Goal: Find specific page/section: Find specific page/section

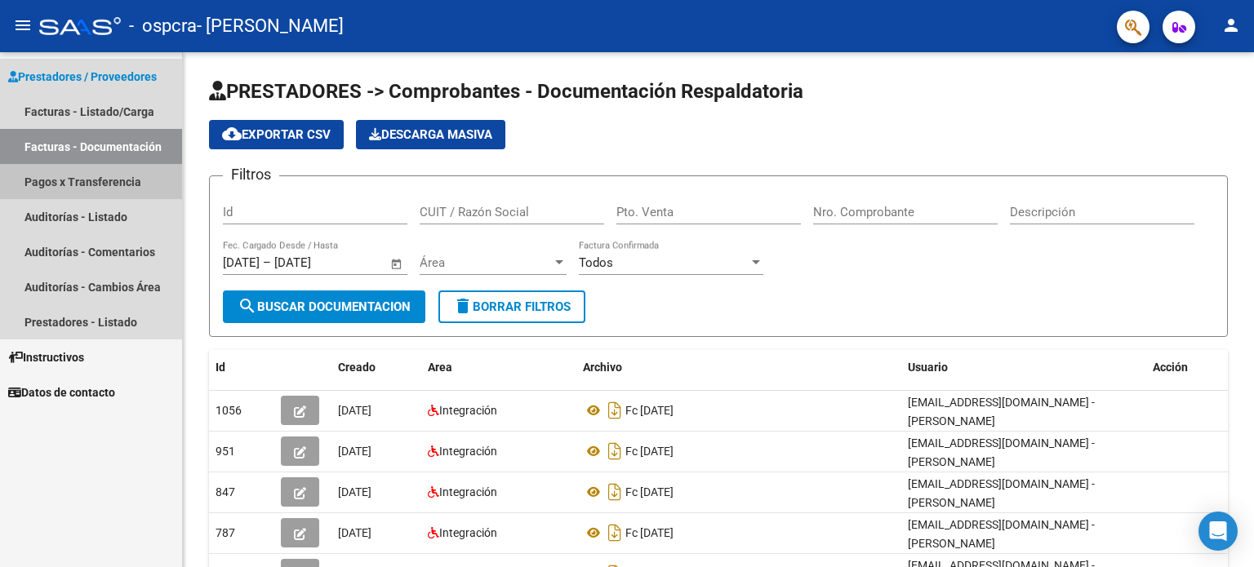
click at [113, 183] on link "Pagos x Transferencia" at bounding box center [91, 181] width 182 height 35
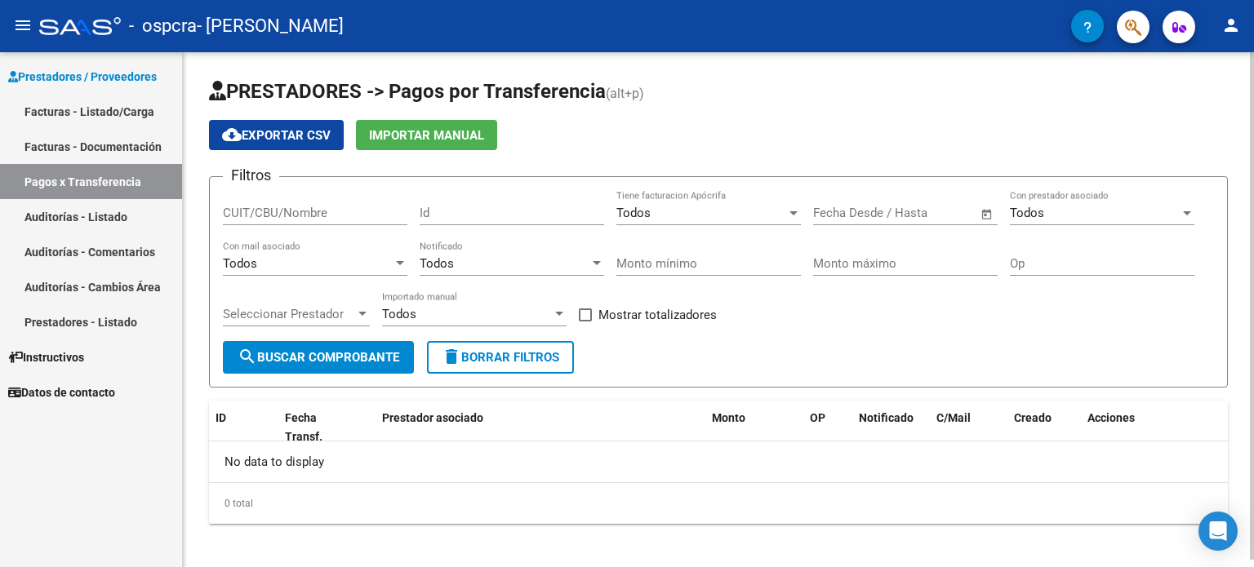
scroll to position [7, 0]
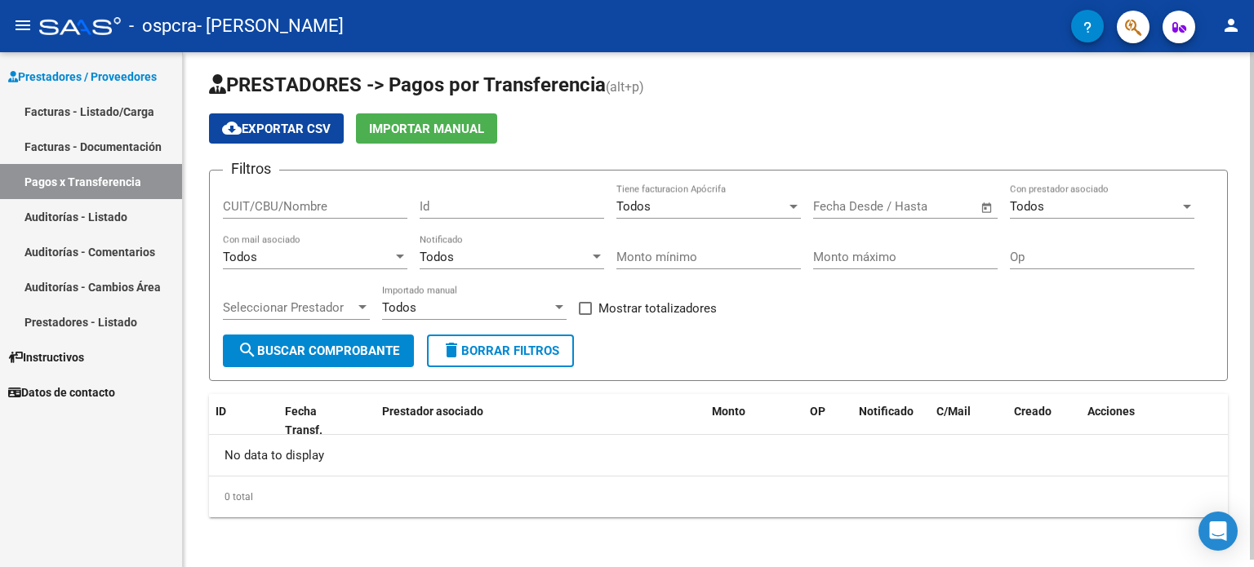
click at [1253, 270] on div at bounding box center [1251, 311] width 4 height 508
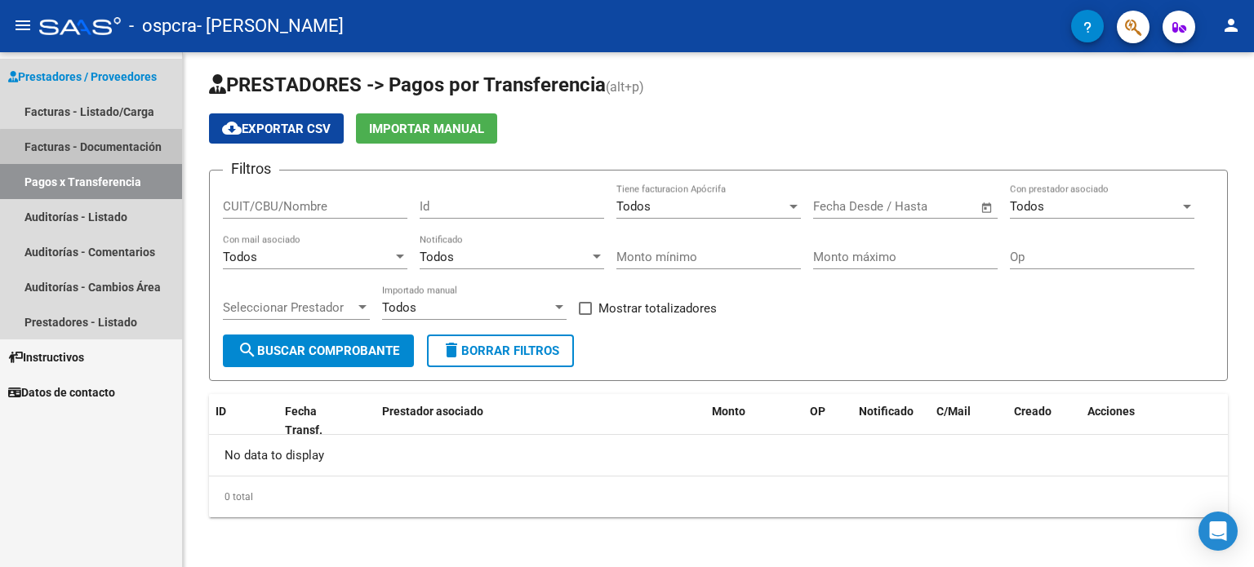
click at [95, 148] on link "Facturas - Documentación" at bounding box center [91, 146] width 182 height 35
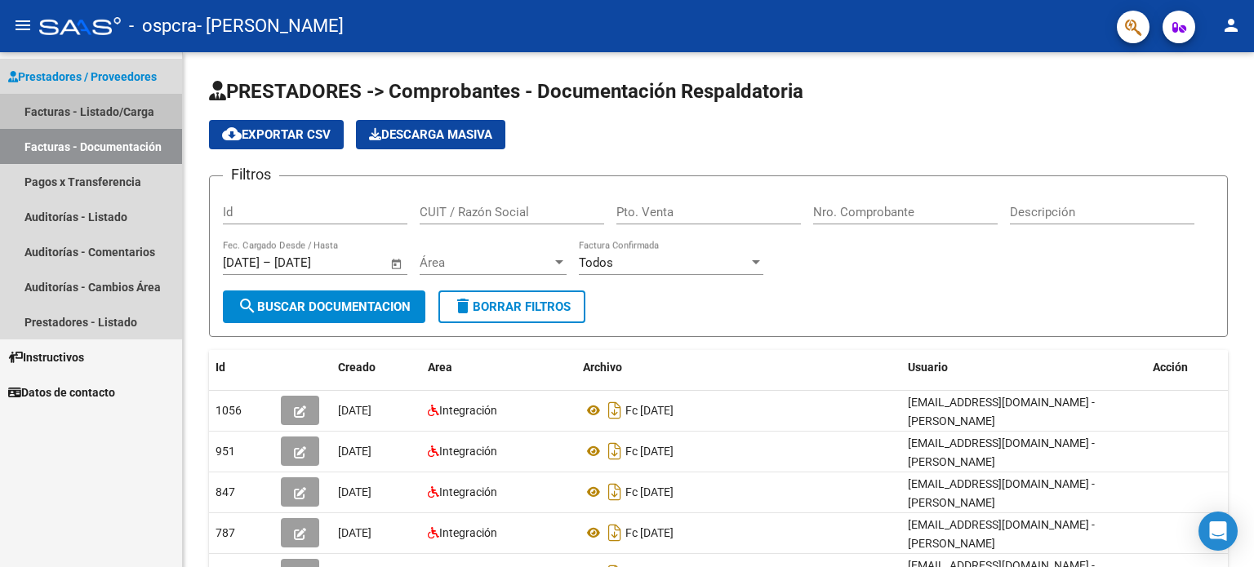
click at [80, 106] on link "Facturas - Listado/Carga" at bounding box center [91, 111] width 182 height 35
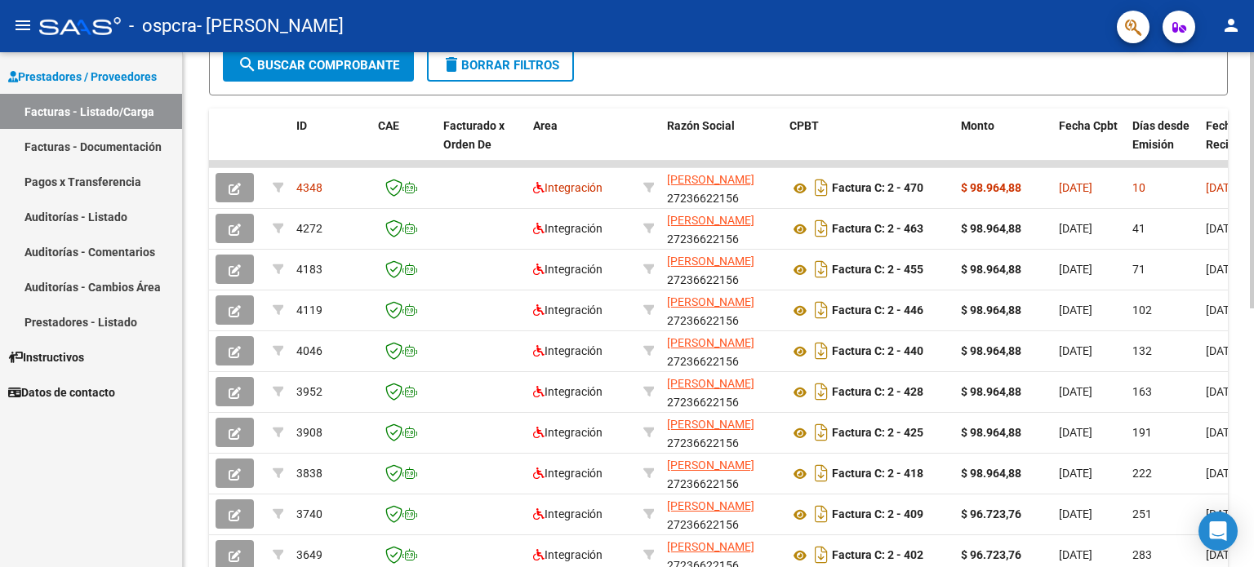
scroll to position [405, 0]
click at [1253, 377] on div at bounding box center [1251, 386] width 4 height 256
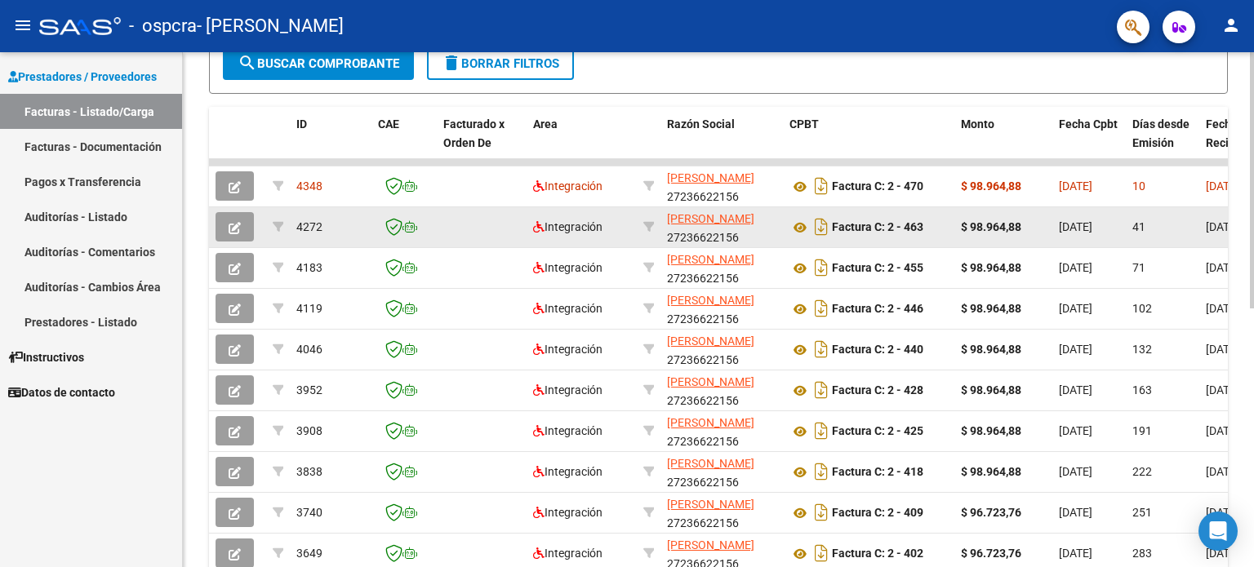
click at [1154, 229] on div "41" at bounding box center [1162, 227] width 60 height 19
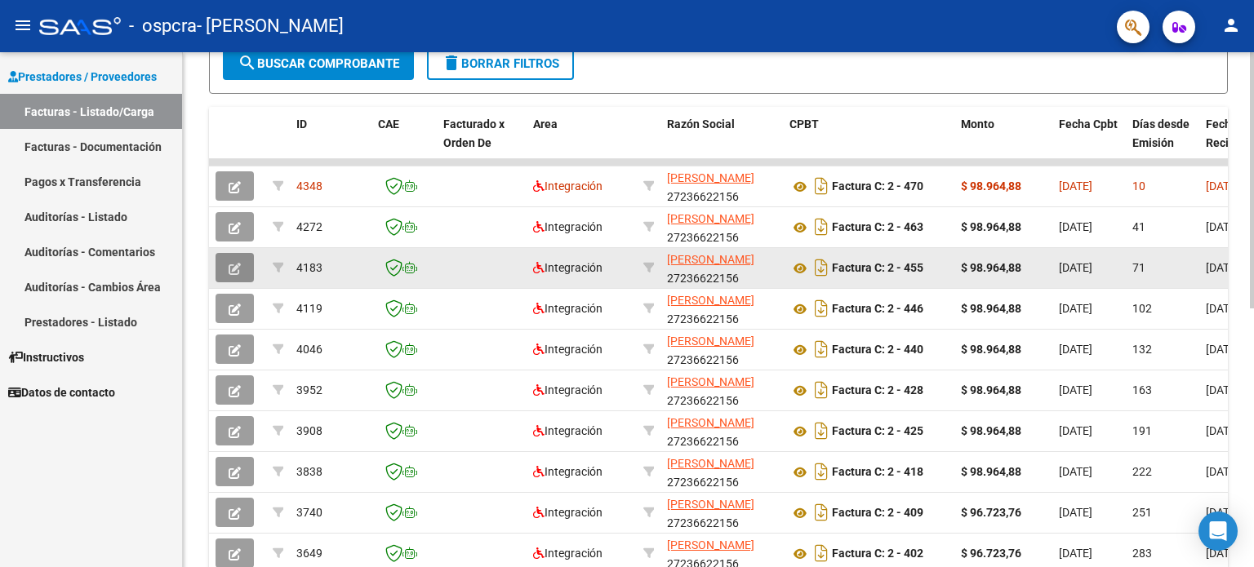
click at [233, 275] on button "button" at bounding box center [234, 267] width 38 height 29
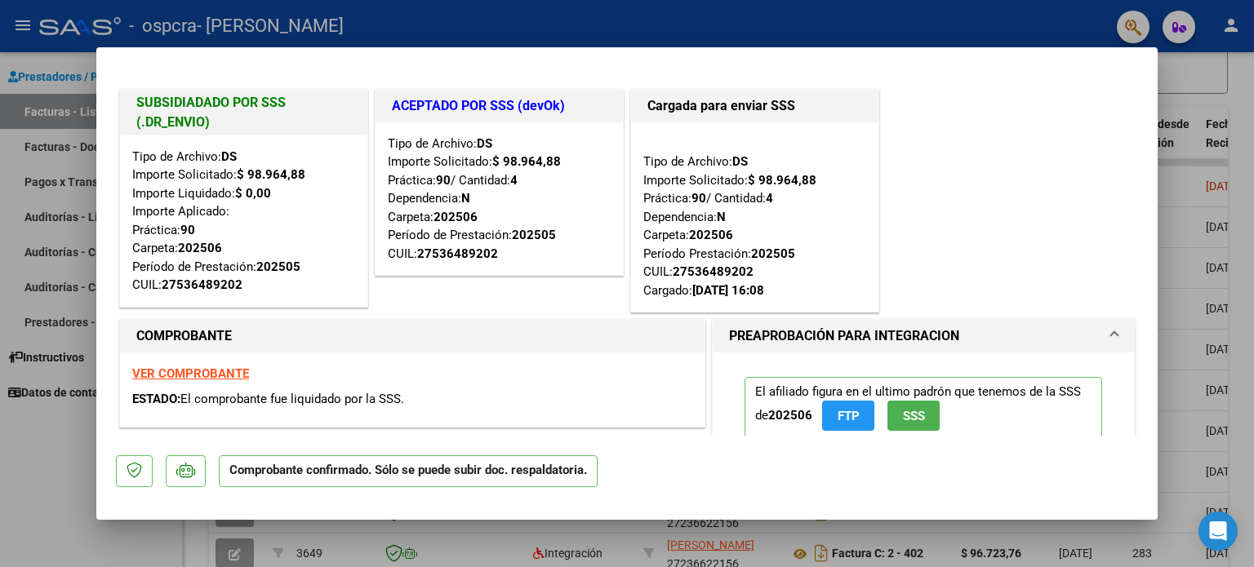
click at [1247, 76] on div at bounding box center [627, 283] width 1254 height 567
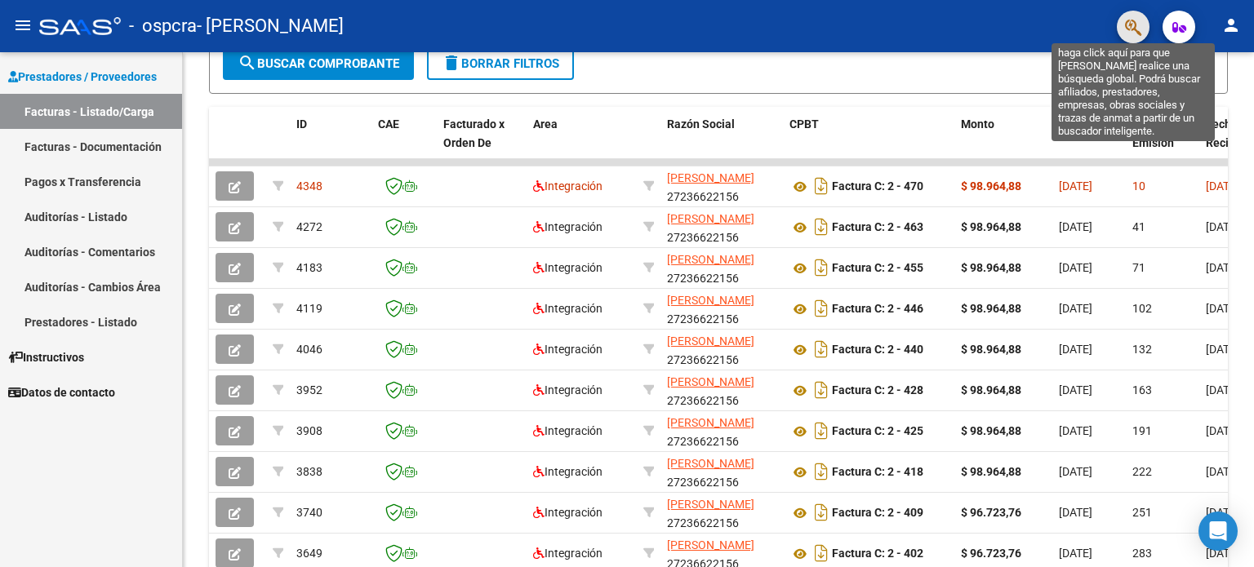
click at [1136, 30] on icon "button" at bounding box center [1133, 27] width 16 height 19
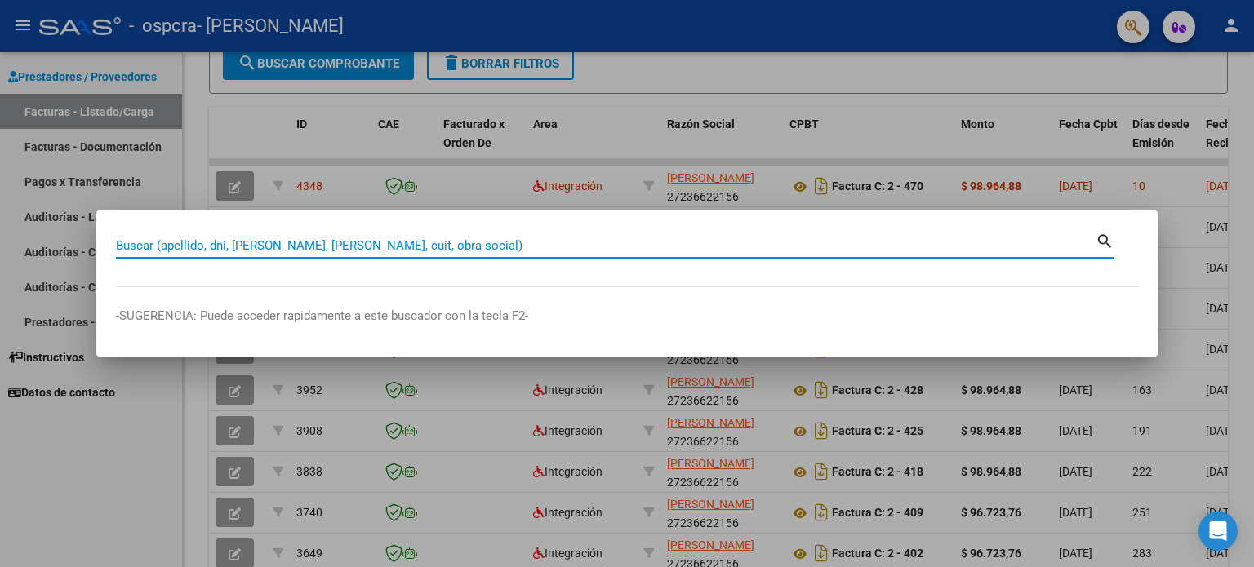
click at [74, 473] on div at bounding box center [627, 283] width 1254 height 567
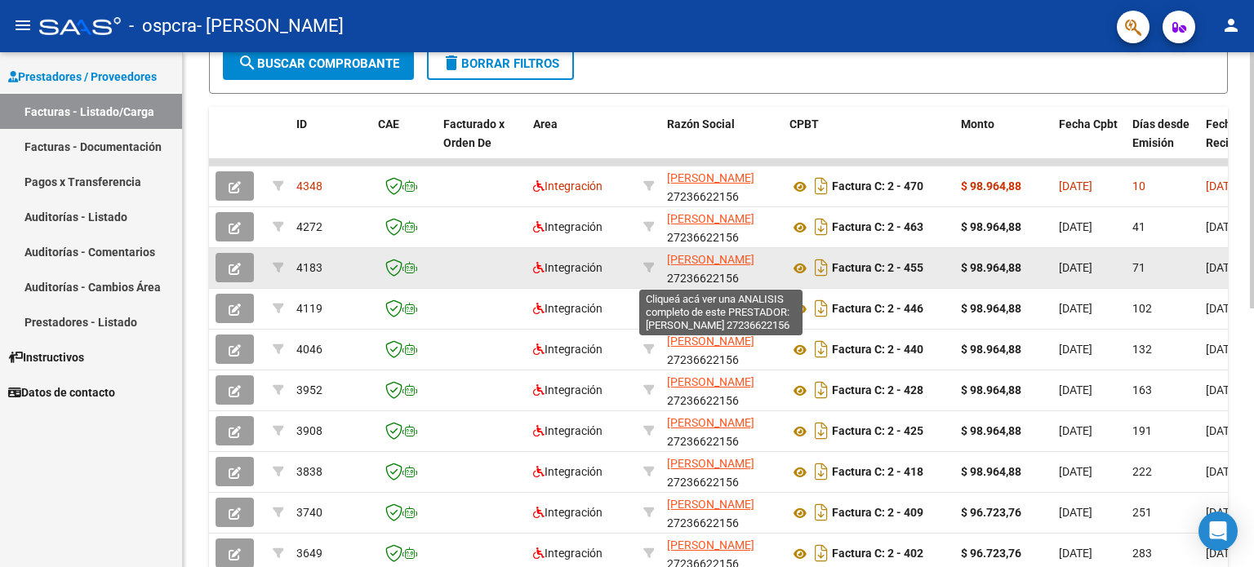
click at [712, 262] on span "[PERSON_NAME]" at bounding box center [710, 259] width 87 height 13
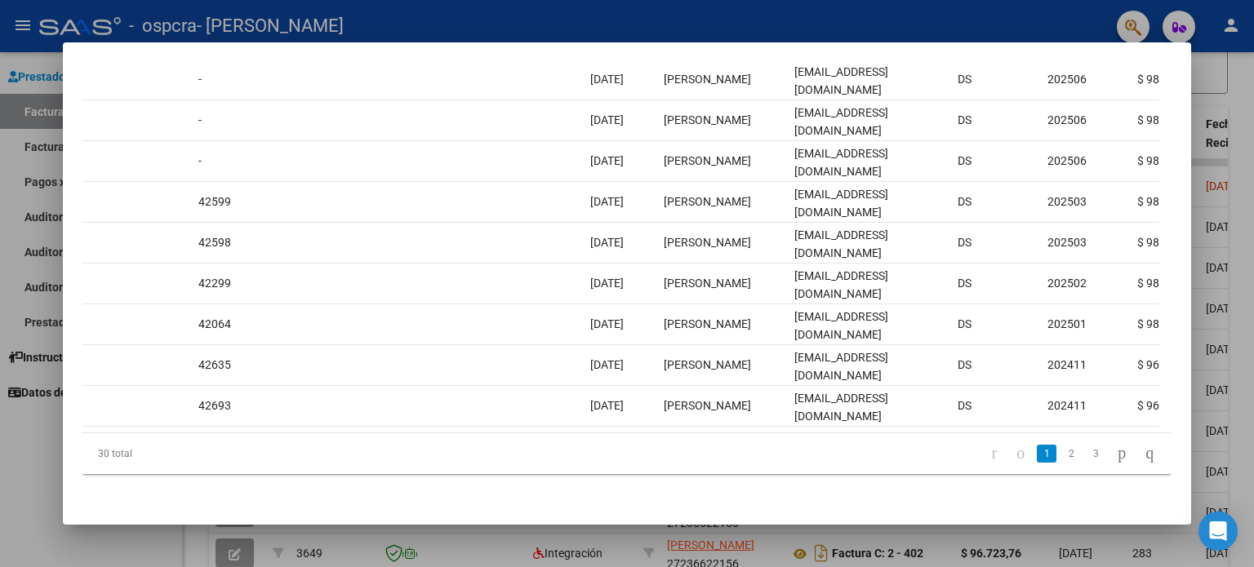
scroll to position [502, 0]
click at [1115, 461] on icon "go to next page" at bounding box center [1121, 453] width 13 height 20
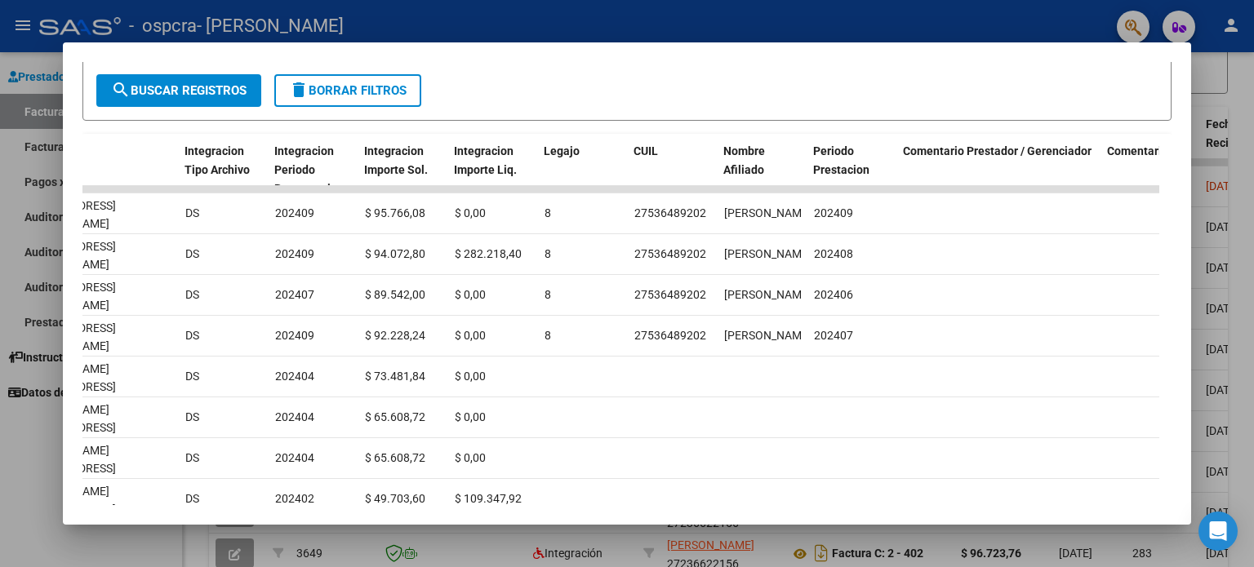
scroll to position [308, 0]
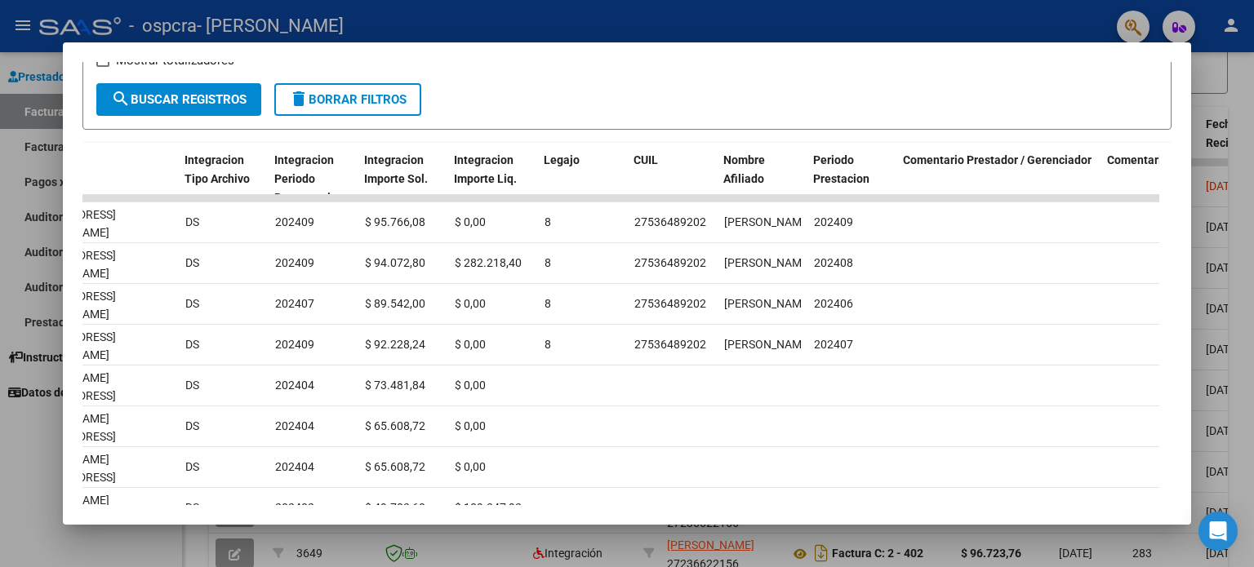
click at [1172, 296] on mat-dialog-content "Análisis Prestador - CUIT: 27236622156 cloud_download Exportar CSV ARCA Impuest…" at bounding box center [627, 283] width 1128 height 443
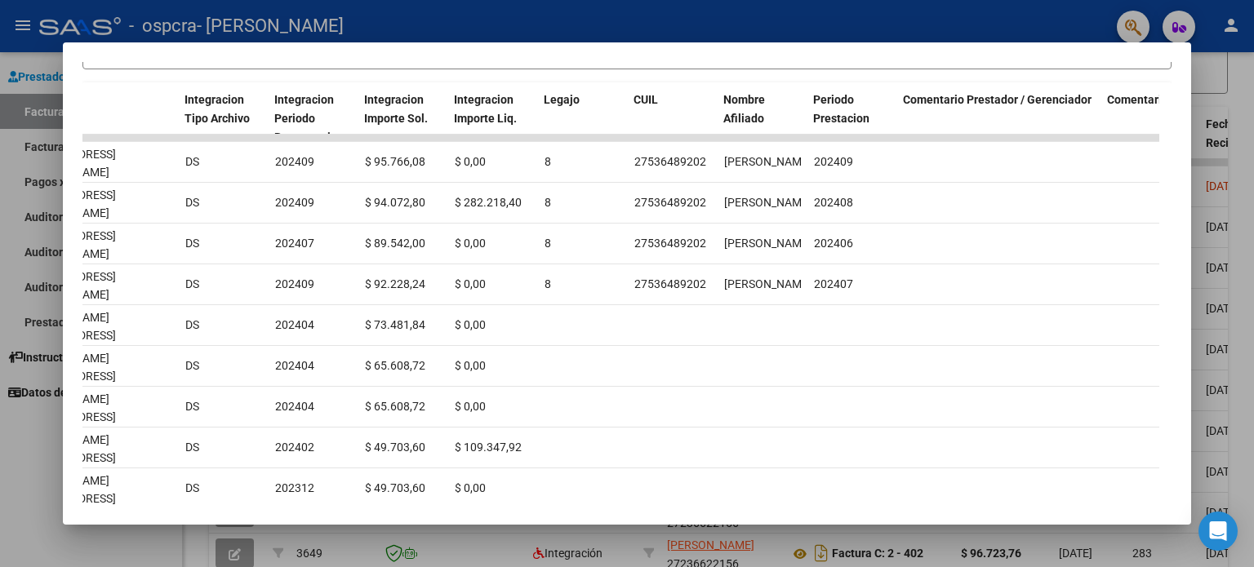
scroll to position [388, 0]
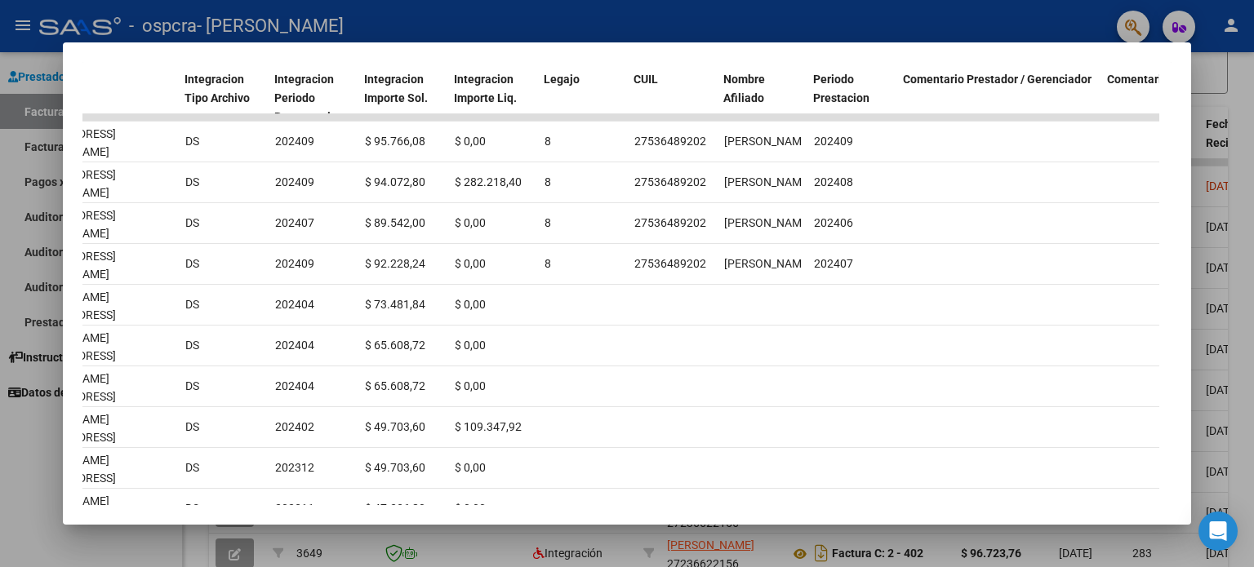
click at [88, 512] on mat-dialog-container "Análisis Prestador - CUIT: 27236622156 cloud_download Exportar CSV ARCA Impuest…" at bounding box center [627, 283] width 1128 height 482
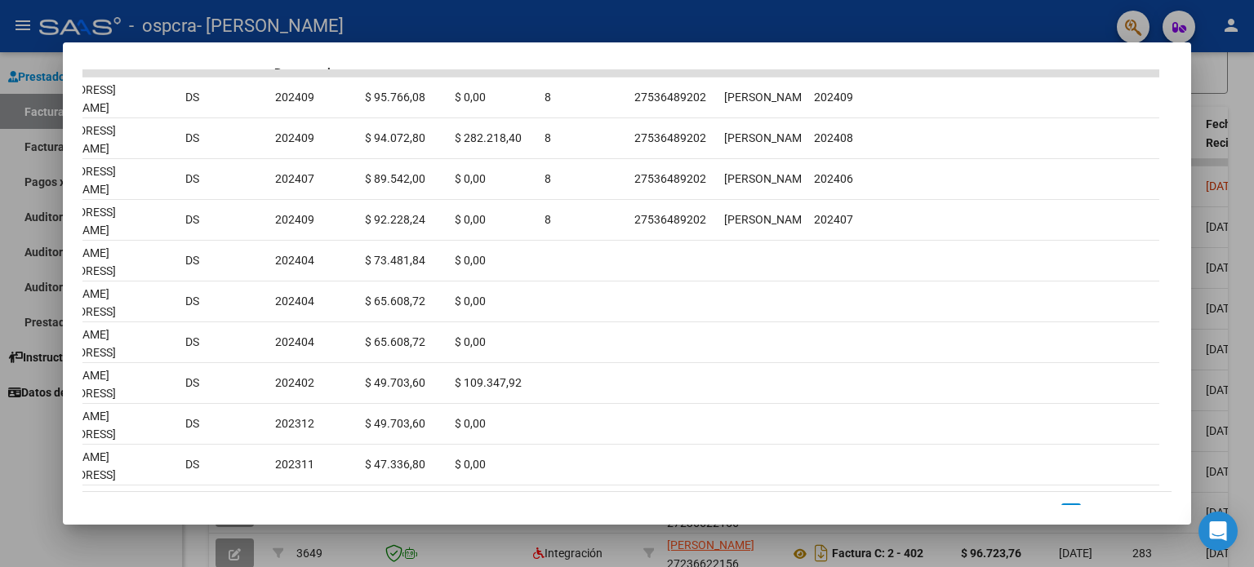
scroll to position [477, 0]
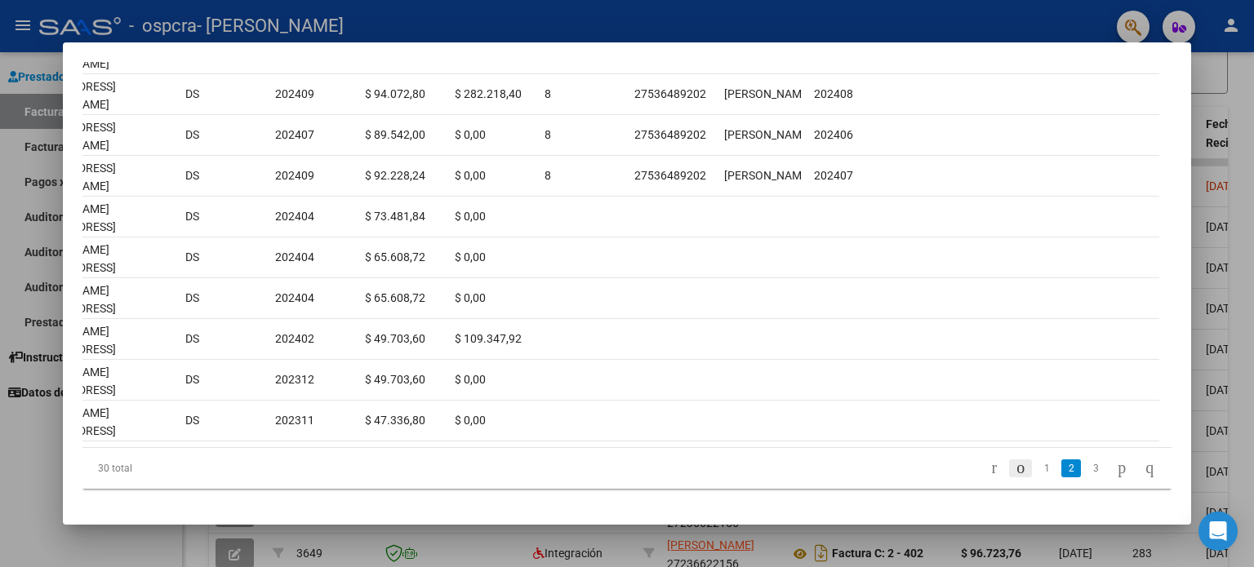
click at [1014, 458] on icon "go to previous page" at bounding box center [1020, 468] width 13 height 20
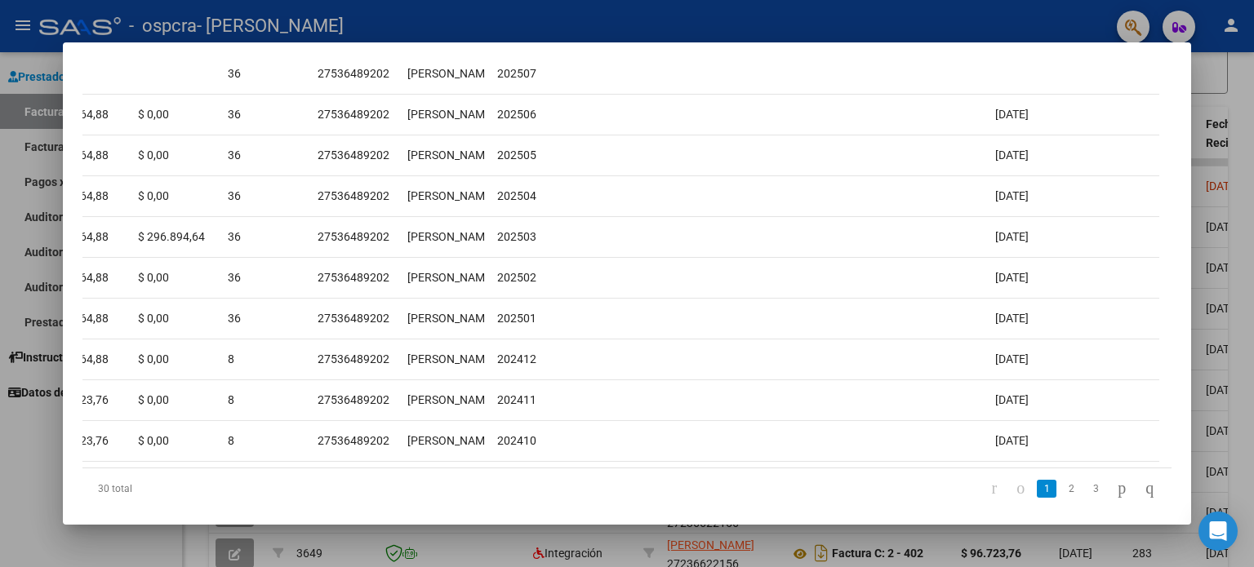
scroll to position [457, 0]
click at [1115, 494] on icon "go to next page" at bounding box center [1121, 487] width 13 height 20
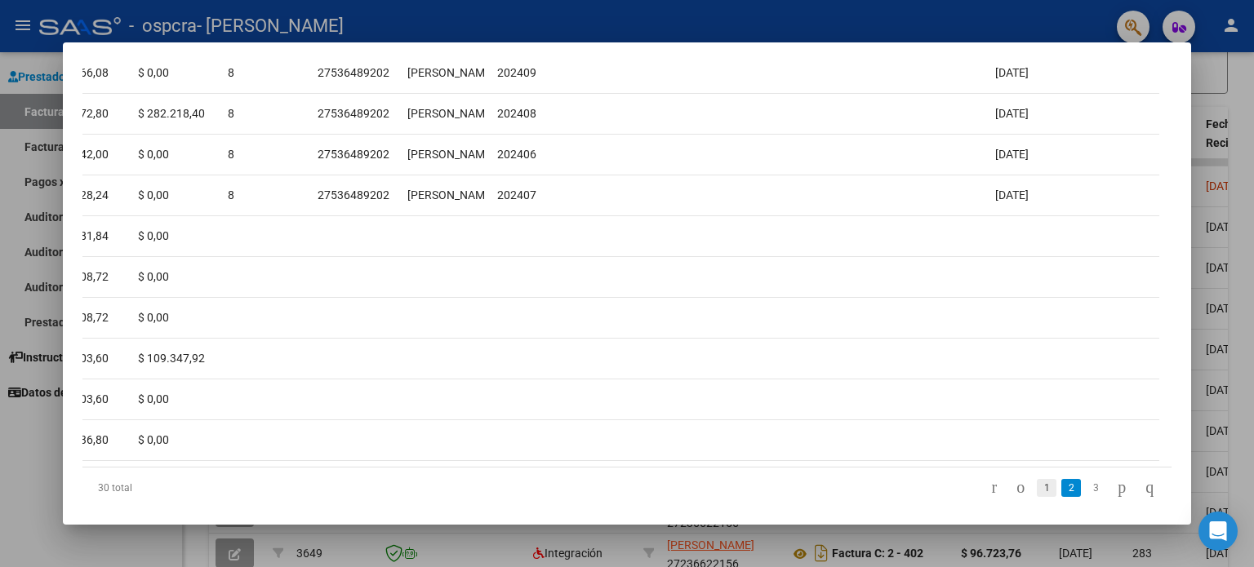
click at [1036, 479] on link "1" at bounding box center [1046, 488] width 20 height 18
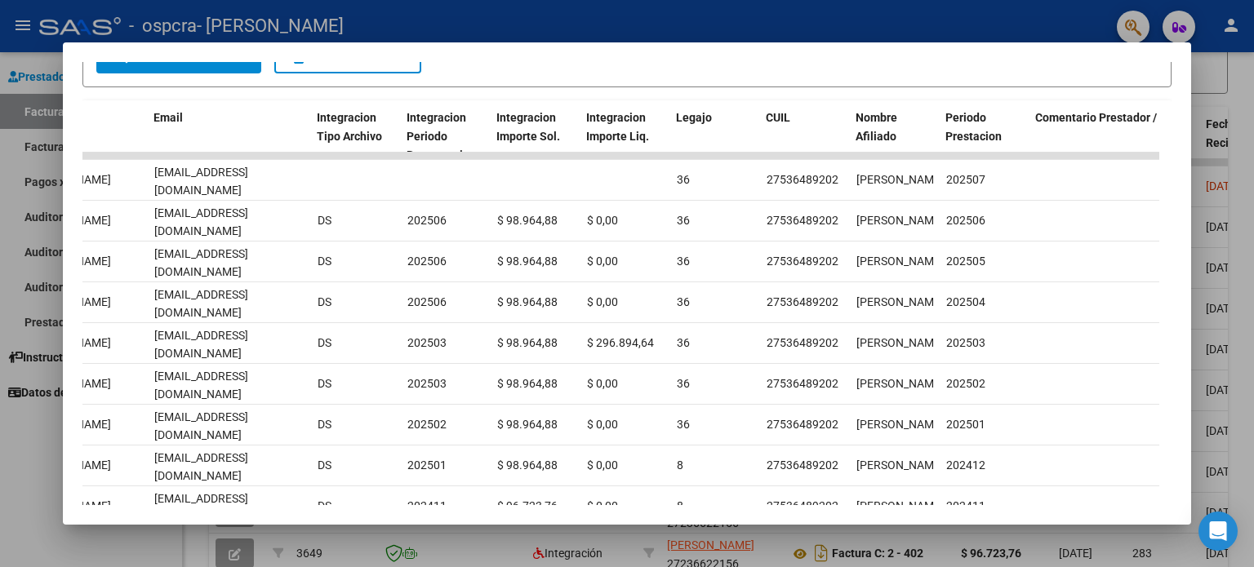
scroll to position [340, 0]
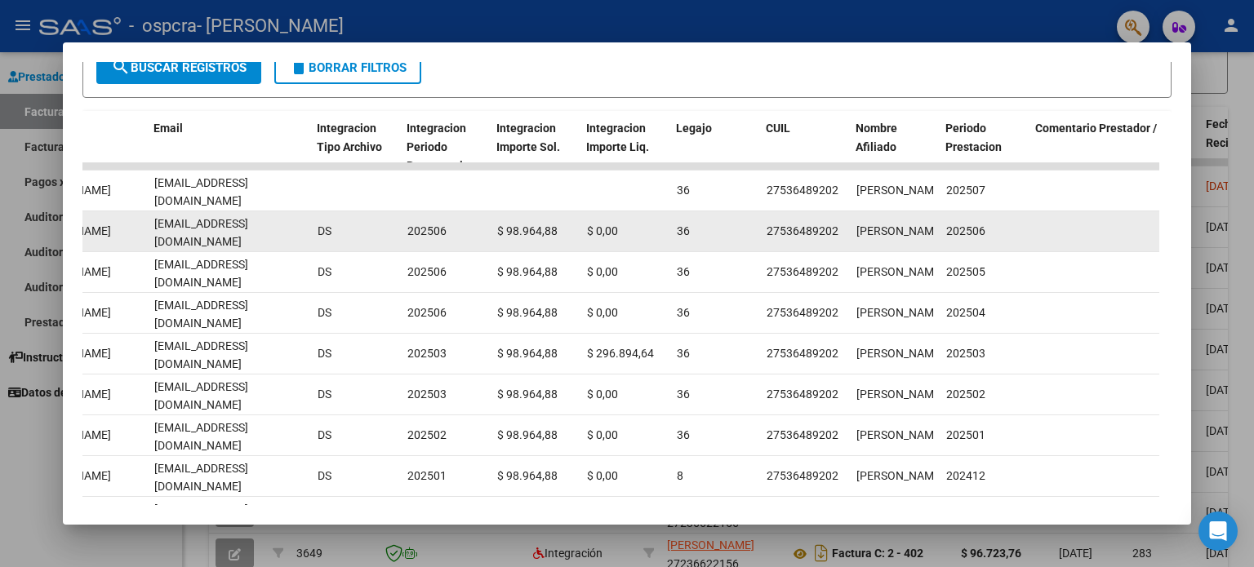
drag, startPoint x: 841, startPoint y: 228, endPoint x: 765, endPoint y: 230, distance: 76.8
click at [765, 230] on datatable-body-cell "27536489202" at bounding box center [805, 231] width 90 height 40
click at [774, 229] on div "27536489202" at bounding box center [802, 231] width 72 height 19
drag, startPoint x: 774, startPoint y: 229, endPoint x: 758, endPoint y: 226, distance: 15.7
click at [758, 226] on datatable-body-cell "36" at bounding box center [715, 231] width 90 height 40
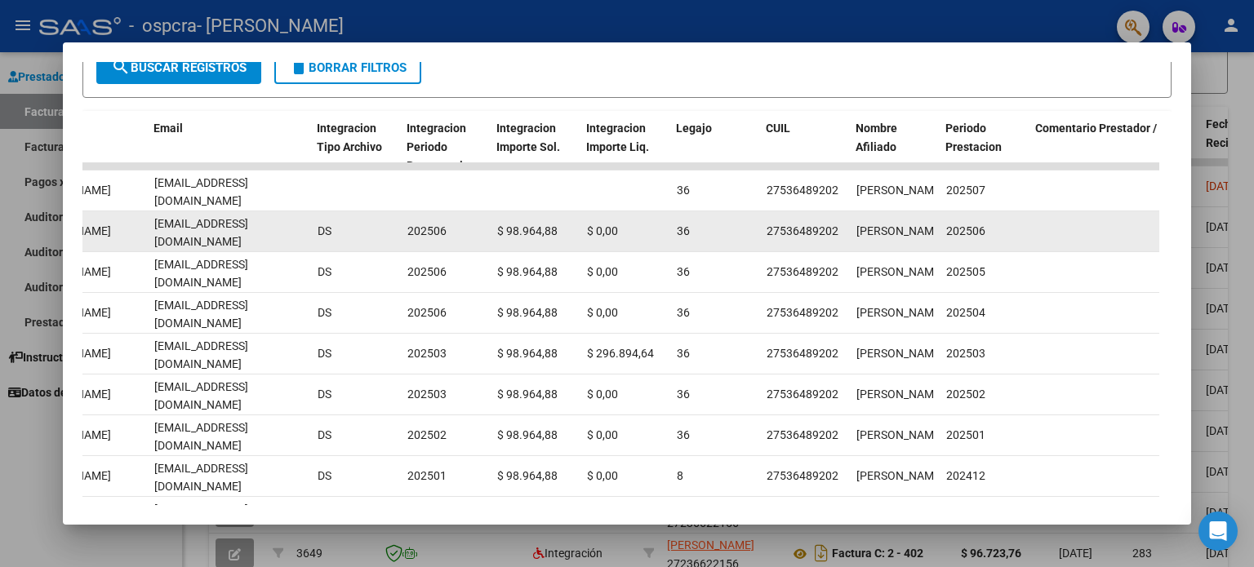
drag, startPoint x: 833, startPoint y: 231, endPoint x: 766, endPoint y: 231, distance: 66.9
click at [766, 231] on div "27536489202" at bounding box center [802, 231] width 72 height 19
copy div "27536489202"
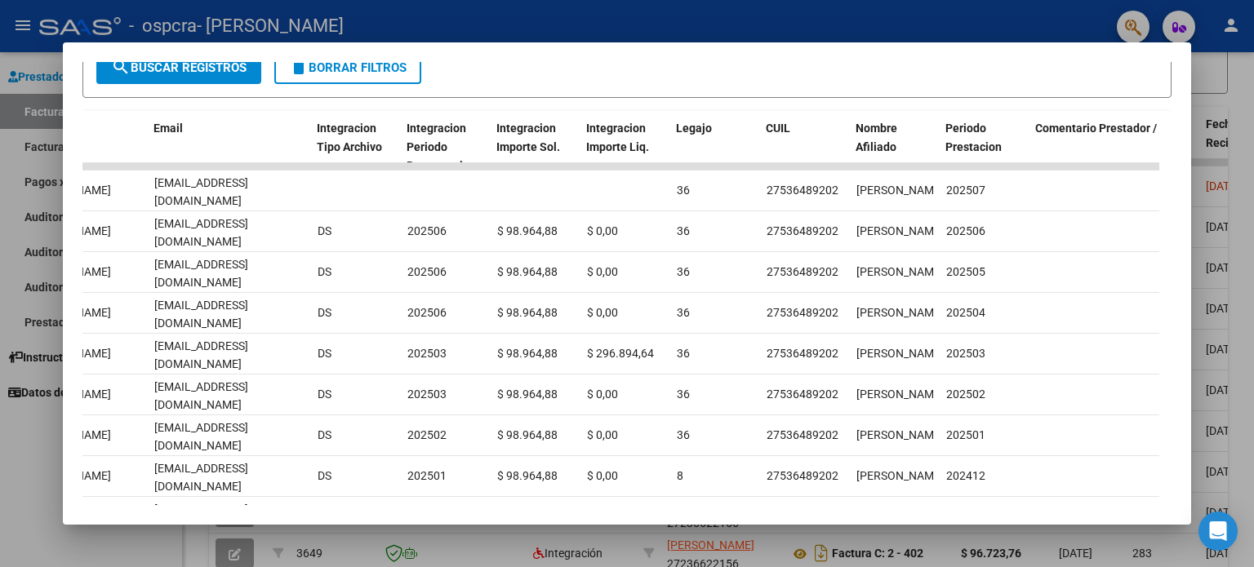
scroll to position [0, 0]
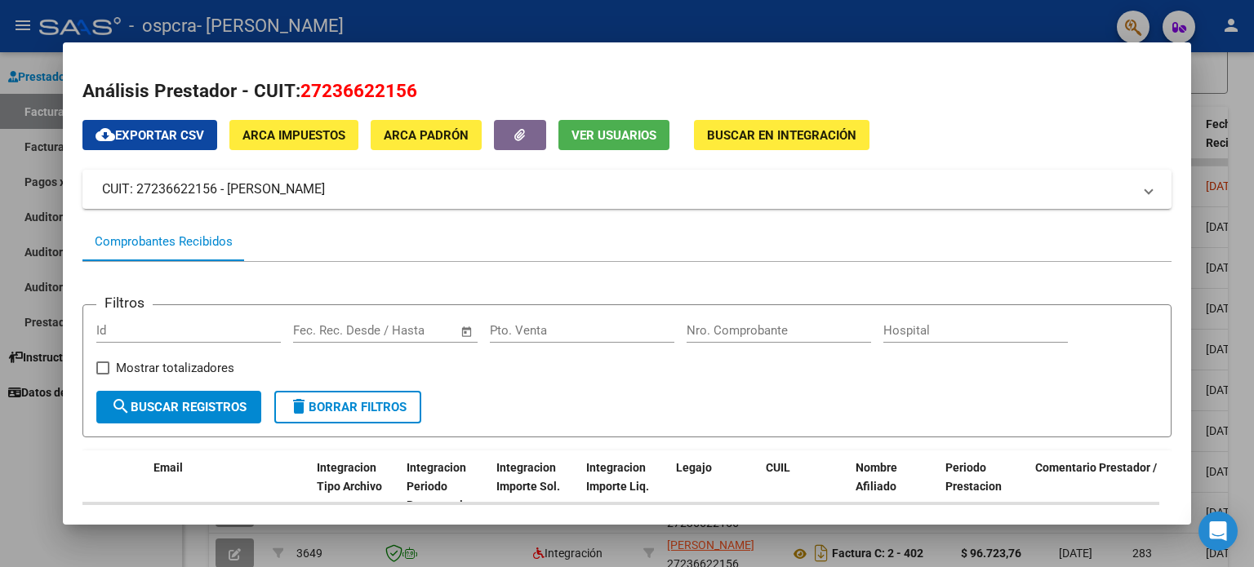
click at [967, 22] on div at bounding box center [627, 283] width 1254 height 567
